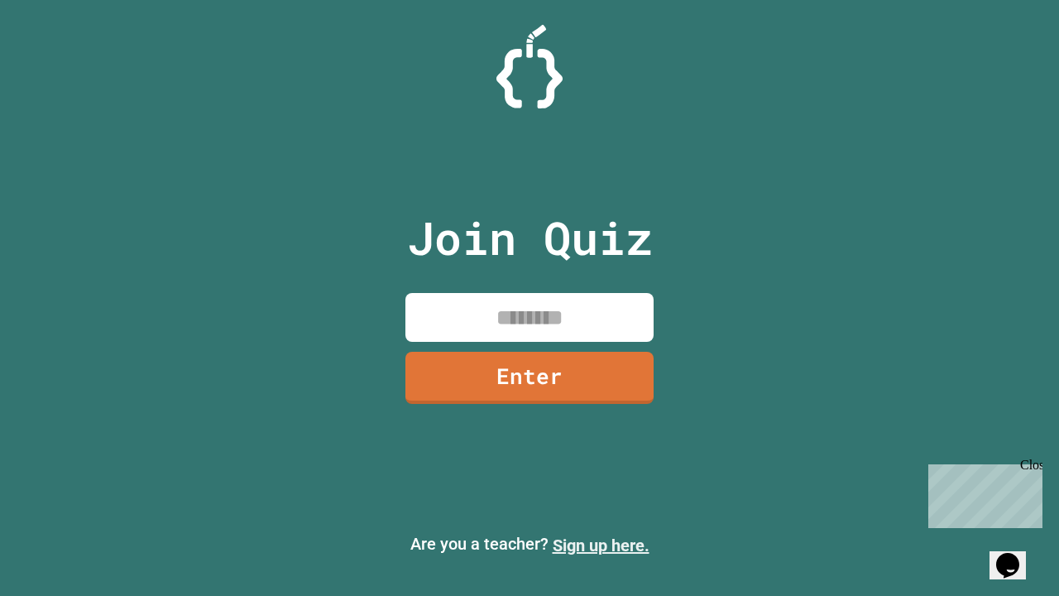
click at [601, 545] on link "Sign up here." at bounding box center [601, 545] width 97 height 20
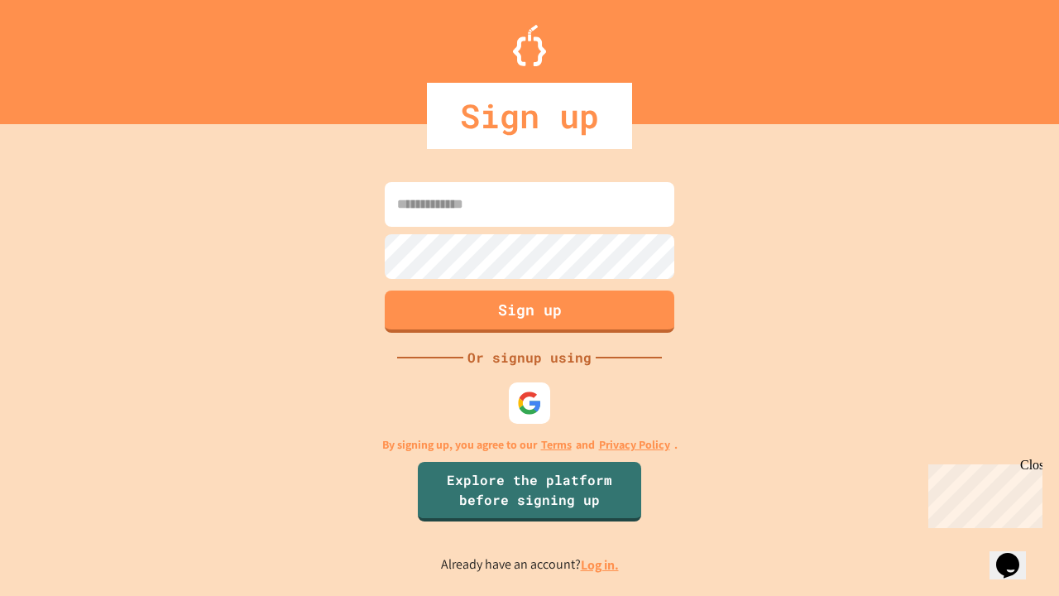
click at [601, 564] on link "Log in." at bounding box center [600, 564] width 38 height 17
